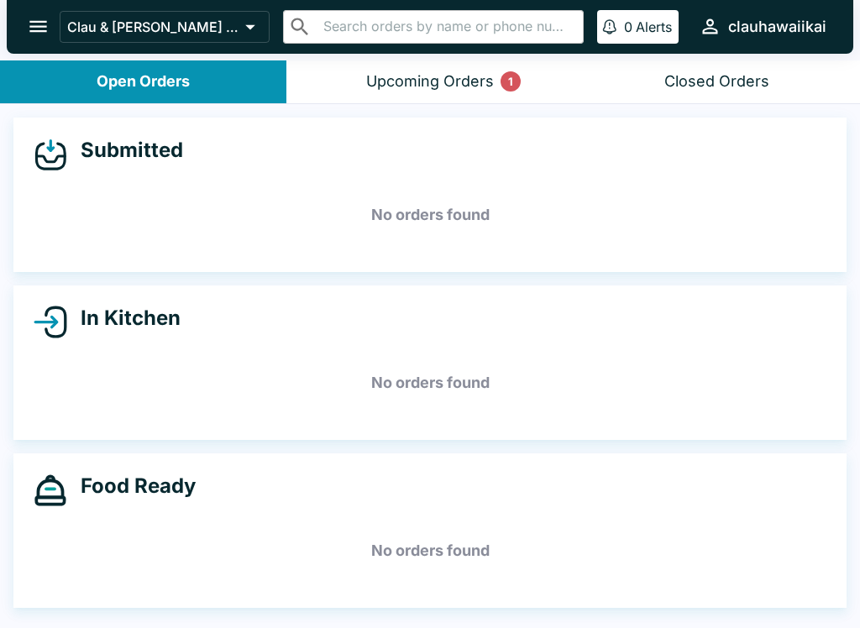
click at [485, 74] on div "Upcoming Orders 1" at bounding box center [430, 81] width 128 height 19
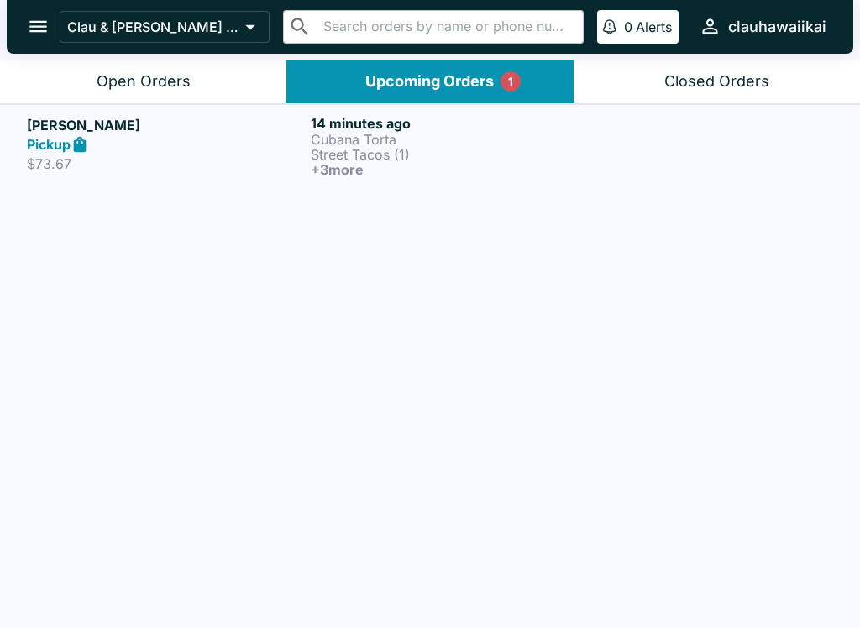
click at [441, 159] on p "Street Tacos (1)" at bounding box center [449, 154] width 277 height 15
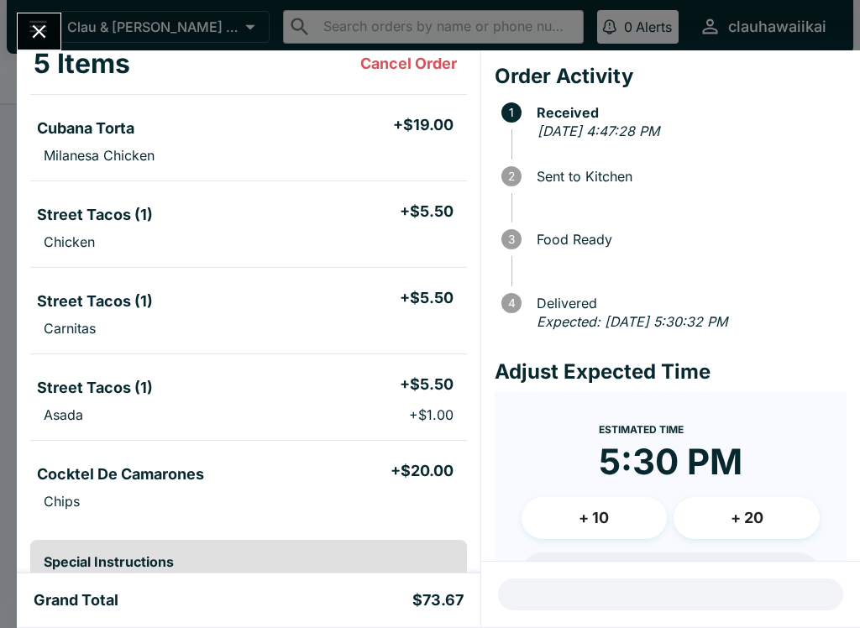
click at [42, 24] on icon "Close" at bounding box center [39, 31] width 23 height 23
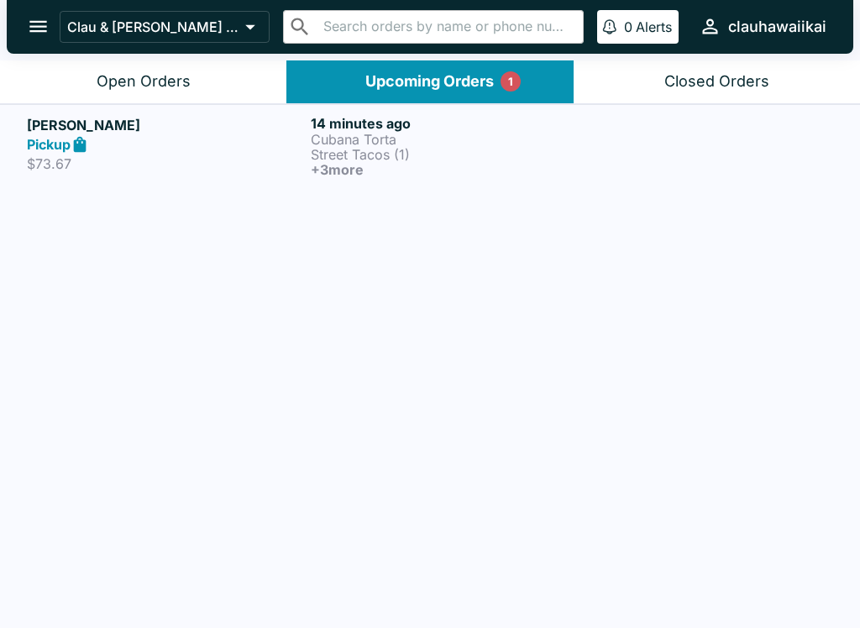
click at [214, 72] on button "Open Orders" at bounding box center [143, 81] width 286 height 43
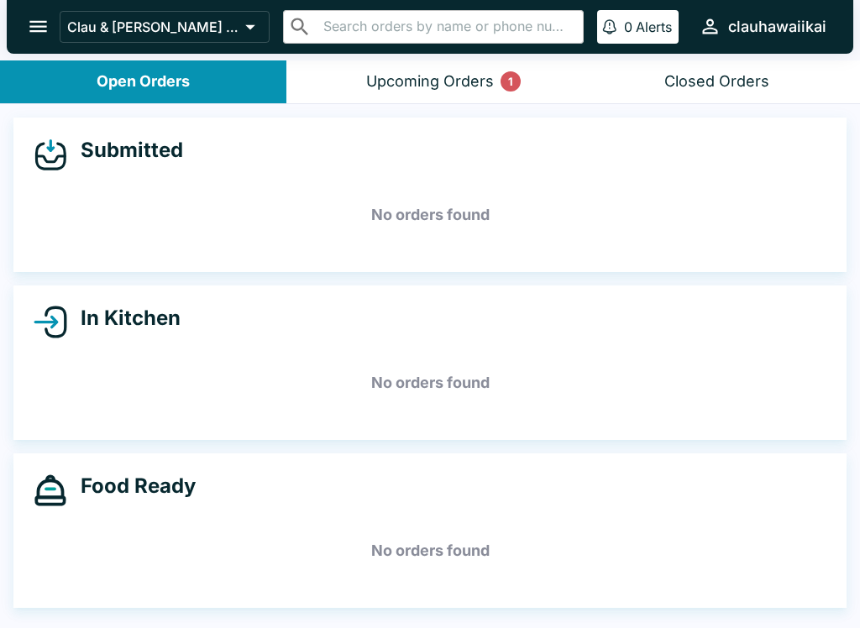
click at [483, 82] on div "Upcoming Orders 1" at bounding box center [430, 81] width 128 height 19
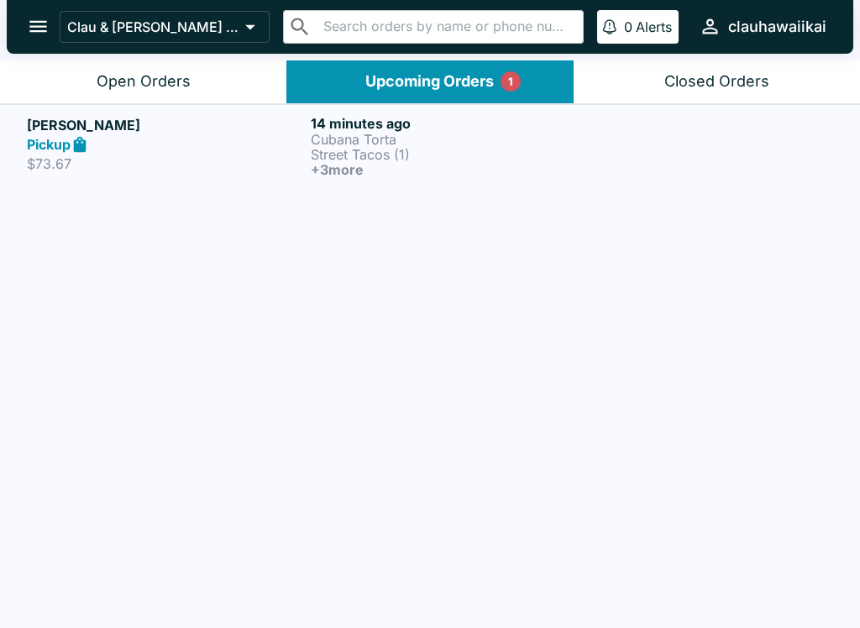
click at [480, 145] on p "Cubana Torta" at bounding box center [449, 139] width 277 height 15
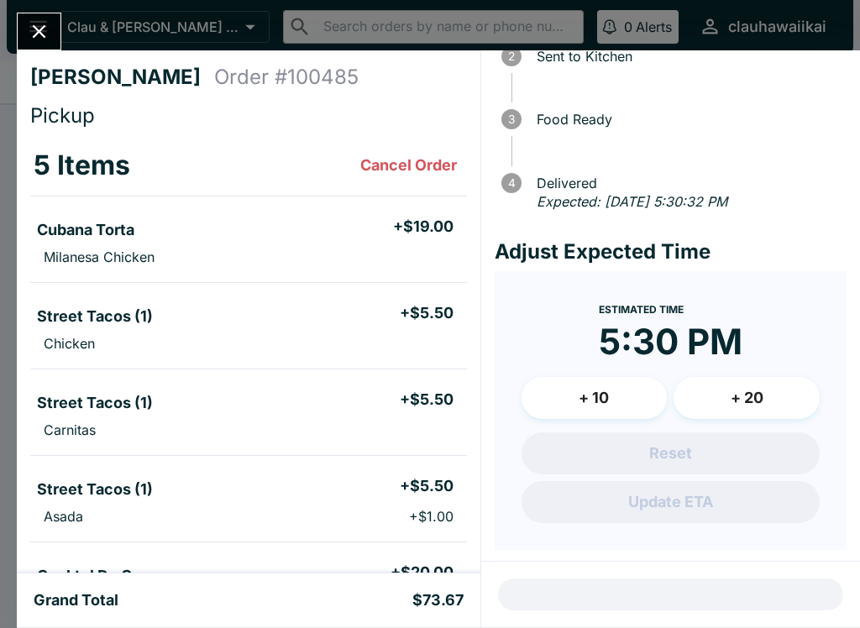
scroll to position [-10, 0]
click at [76, 11] on div "Daniel Kirley Order # 100485 Pickup 5 Items Cancel Order Cubana Torta + $19.00 …" at bounding box center [430, 314] width 860 height 628
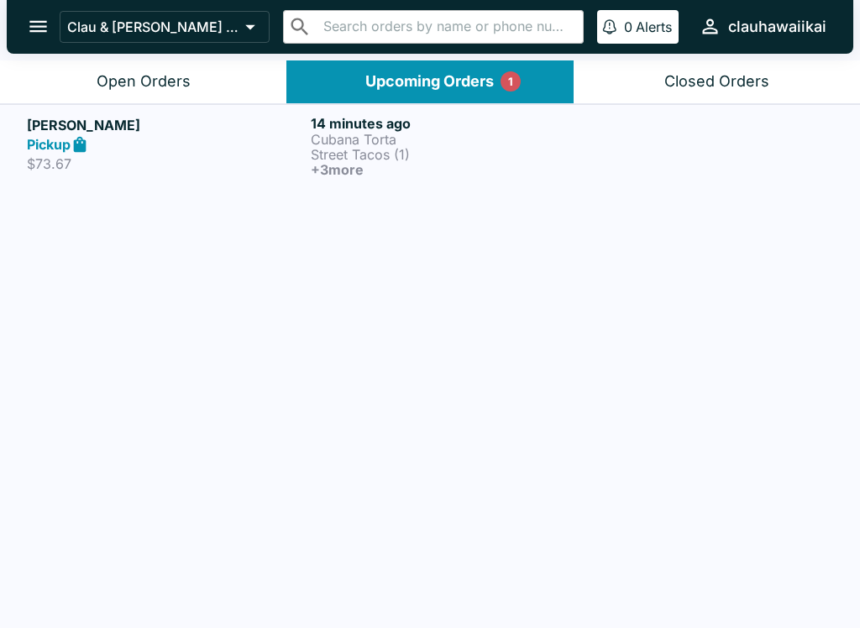
click at [176, 81] on div "Open Orders" at bounding box center [144, 81] width 94 height 19
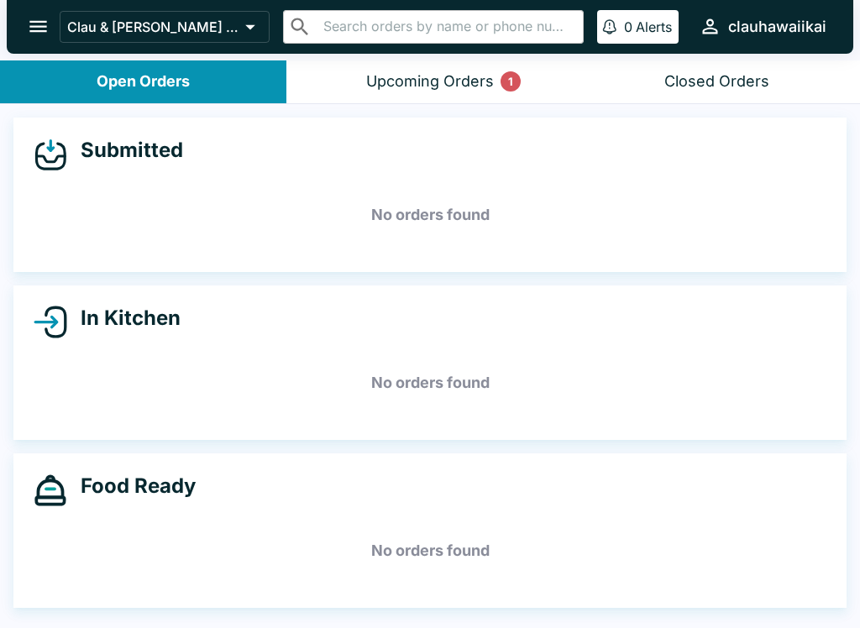
click at [450, 96] on button "Upcoming Orders 1" at bounding box center [429, 81] width 286 height 43
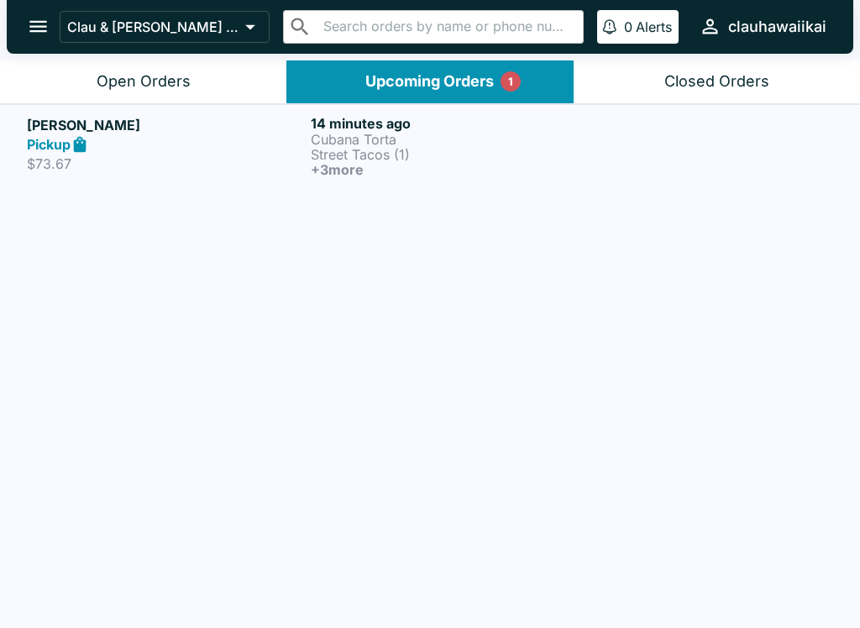
click at [604, 132] on div at bounding box center [714, 146] width 238 height 62
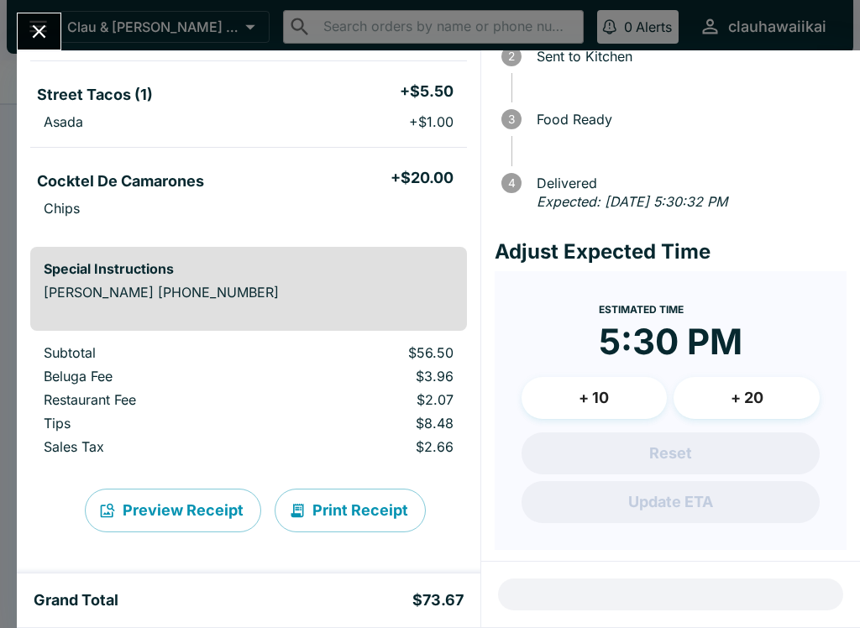
scroll to position [395, 0]
click at [388, 512] on button "Print Receipt" at bounding box center [350, 511] width 151 height 44
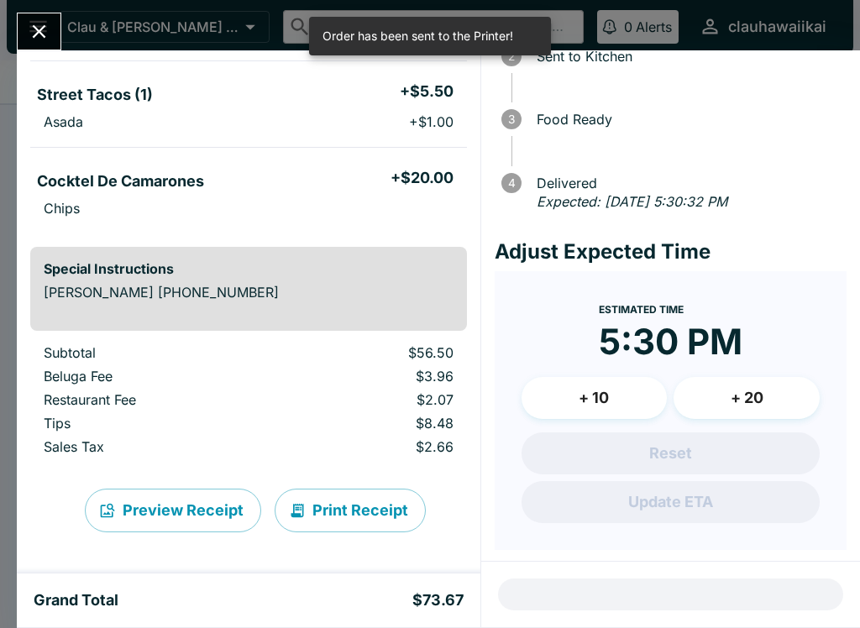
click at [58, 23] on button "Close" at bounding box center [39, 31] width 43 height 36
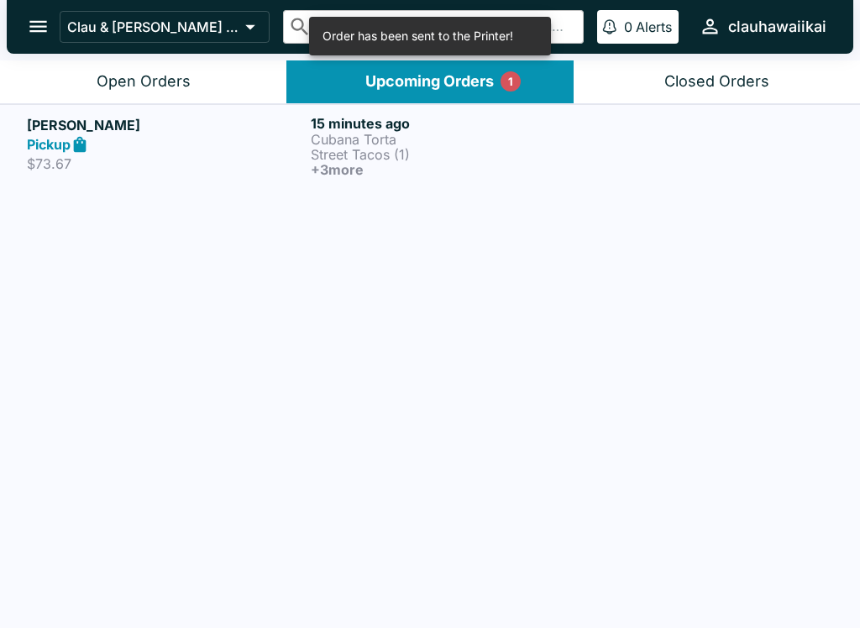
click at [162, 78] on div "Open Orders" at bounding box center [144, 81] width 94 height 19
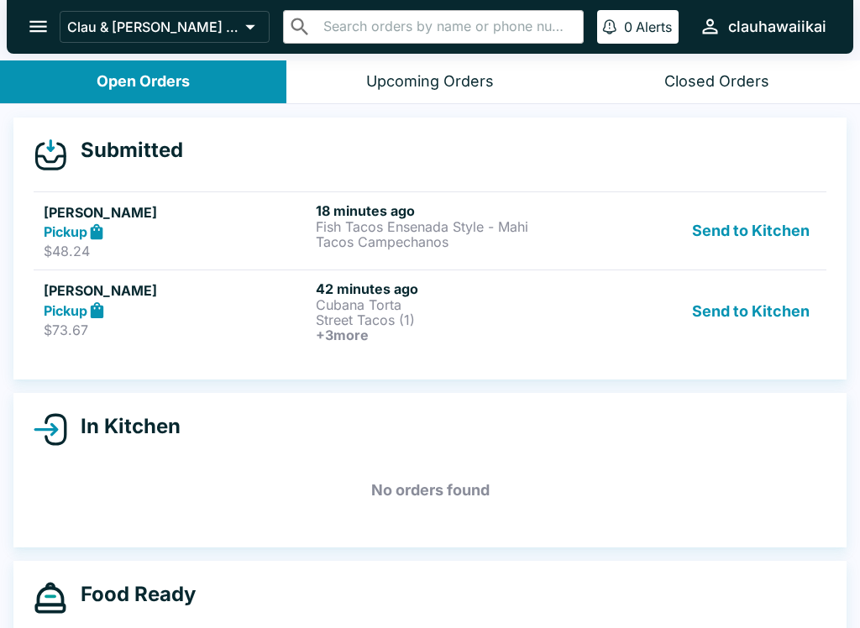
click at [564, 206] on h6 "18 minutes ago" at bounding box center [448, 210] width 265 height 17
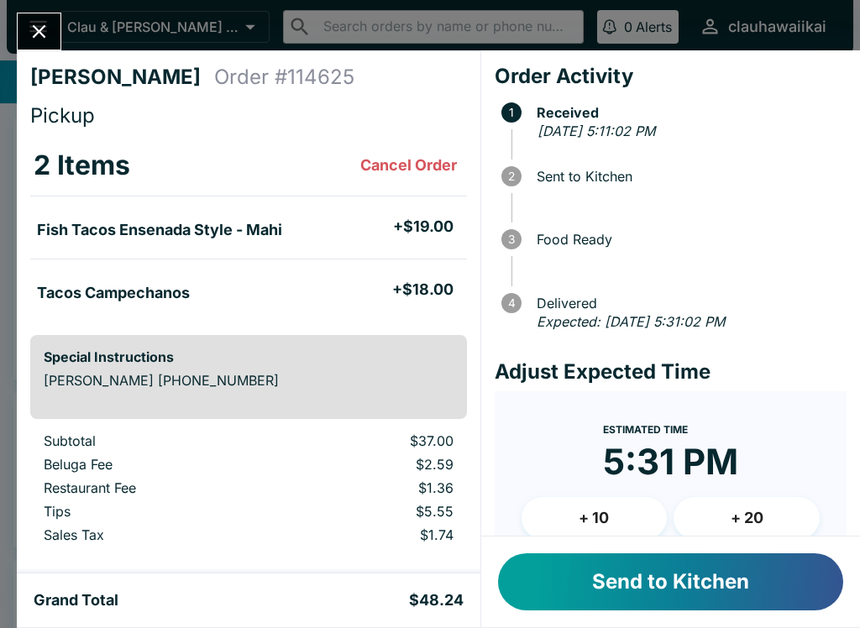
click at [710, 581] on button "Send to Kitchen" at bounding box center [670, 581] width 345 height 57
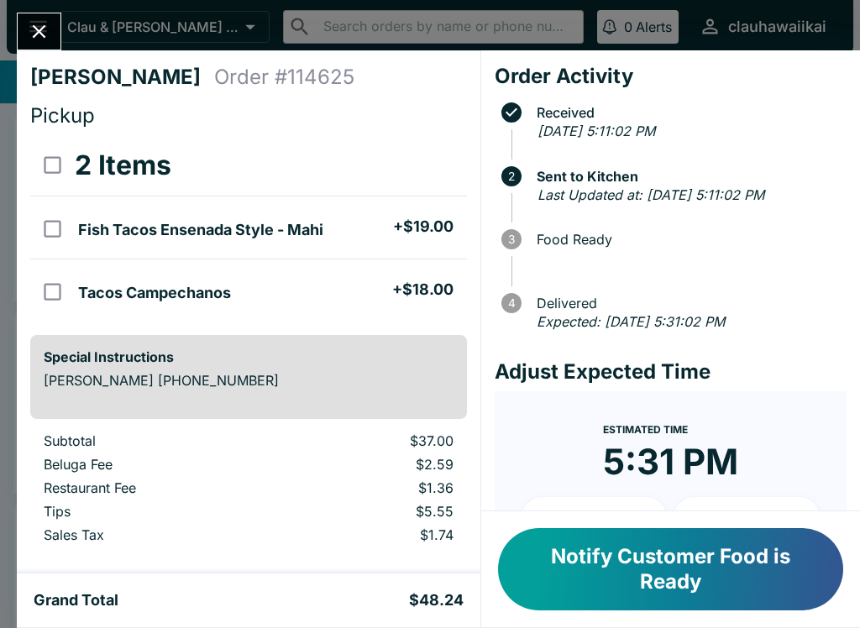
click at [62, 25] on div "[PERSON_NAME] Order # 114625 Pickup 2 Items Fish Tacos Ensenada Style - Mahi + …" at bounding box center [430, 314] width 860 height 628
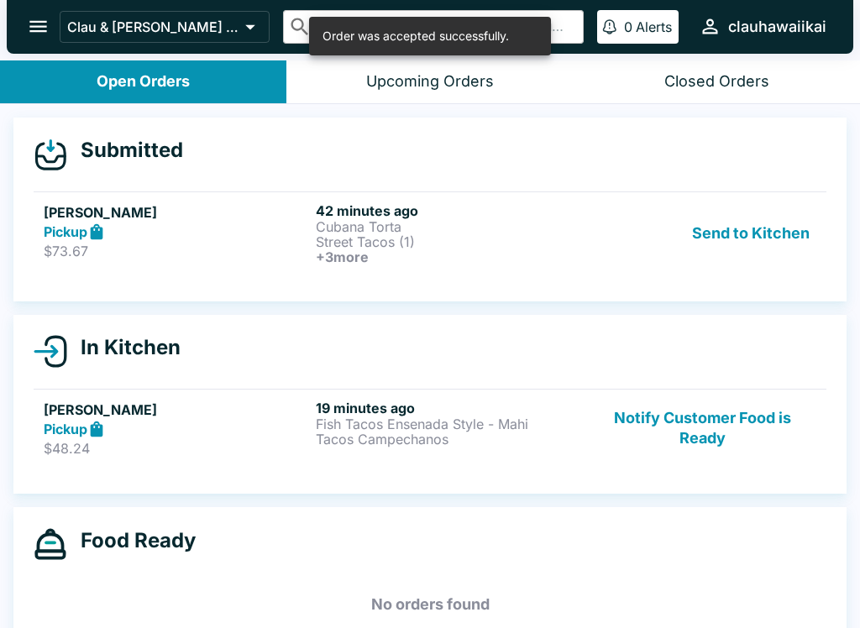
click at [784, 243] on button "Send to Kitchen" at bounding box center [750, 233] width 131 height 62
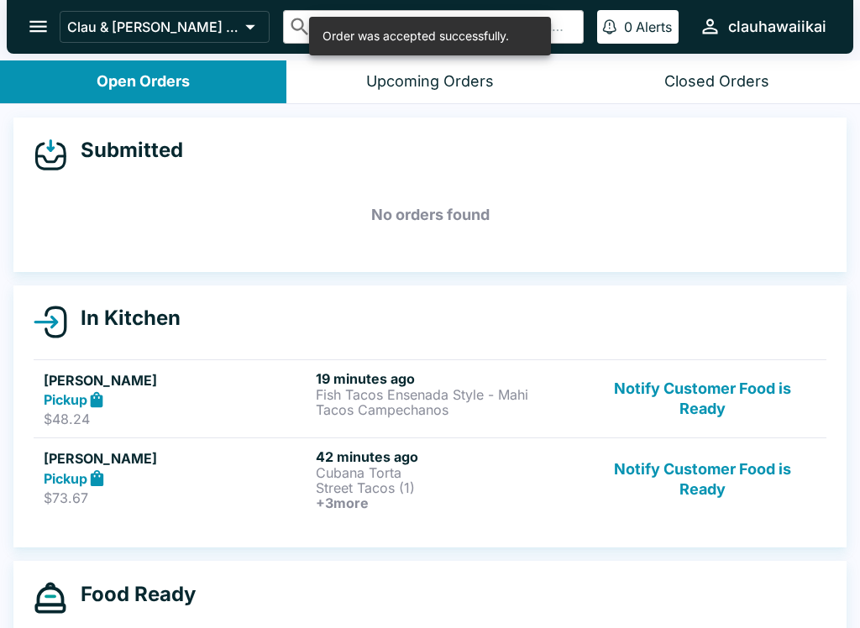
click at [734, 480] on button "Notify Customer Food is Ready" at bounding box center [703, 480] width 228 height 62
